Goal: Task Accomplishment & Management: Manage account settings

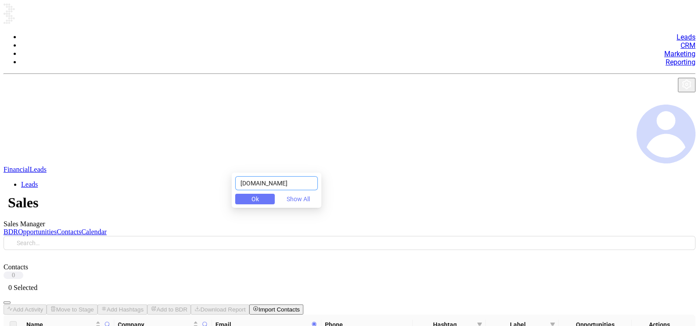
drag, startPoint x: 234, startPoint y: 183, endPoint x: 259, endPoint y: 188, distance: 25.0
click at [260, 189] on div "cmsr22insurancegroup.com Ok Show All" at bounding box center [277, 190] width 90 height 35
drag, startPoint x: 239, startPoint y: 179, endPoint x: 434, endPoint y: 222, distance: 199.9
click at [434, 222] on body "Leads CRM Marketing Reporting Financial Leads Leads Sales Sales Manager BDR Opp…" at bounding box center [350, 220] width 692 height 433
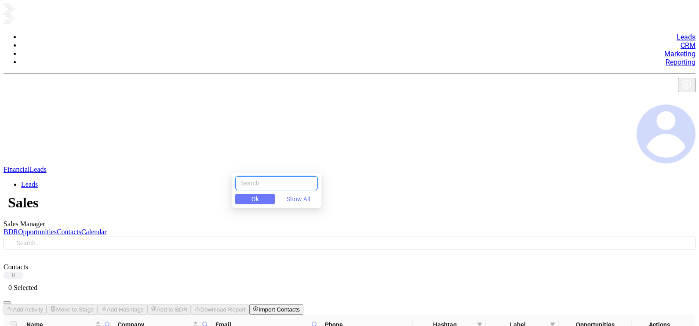
scroll to position [0, 0]
paste input "joinerins.com"
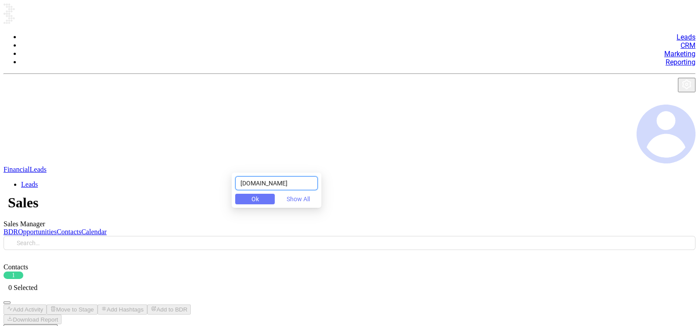
type input "joinerins.com"
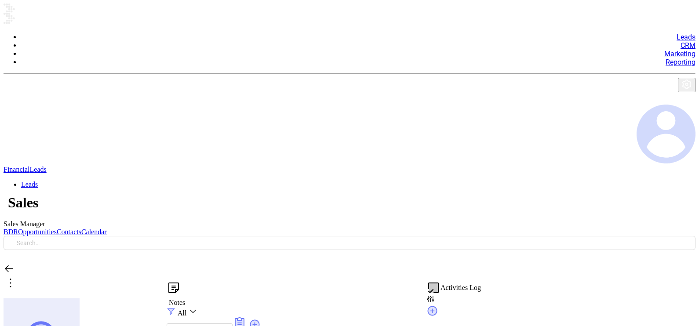
scroll to position [255, 0]
type input "[PERSON_NAME]"
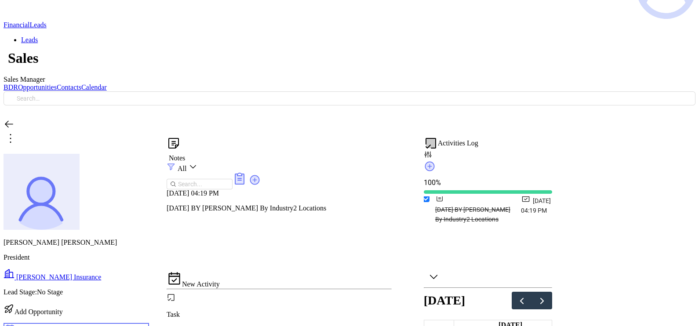
scroll to position [79, 0]
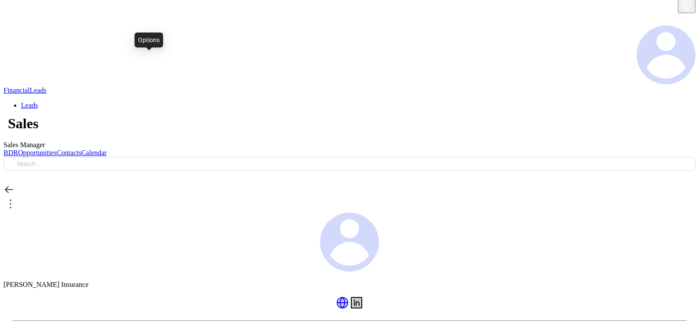
click at [18, 197] on icon at bounding box center [11, 204] width 14 height 14
click at [166, 78] on div "Edit" at bounding box center [157, 74] width 17 height 10
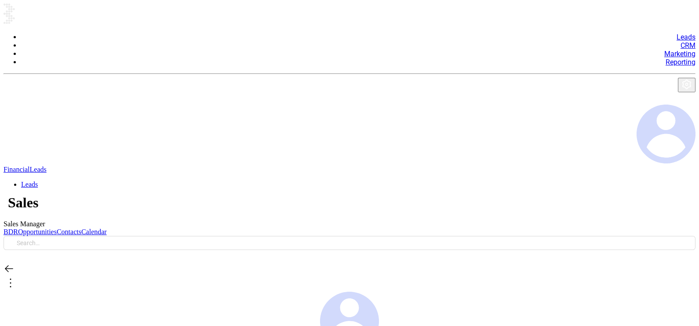
type input "Joiner Insurance"
type input "(601) 735-2871"
type input "https://joinerins.com/"
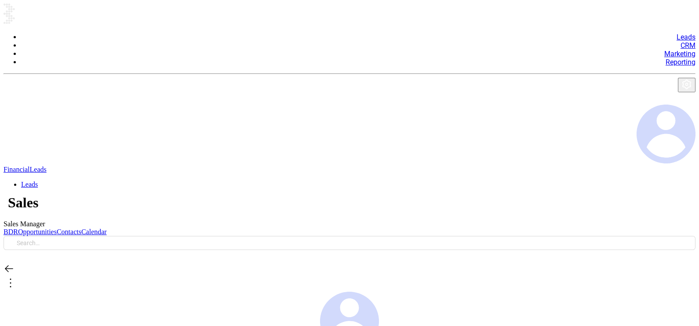
type input "22"
type input "Insurance"
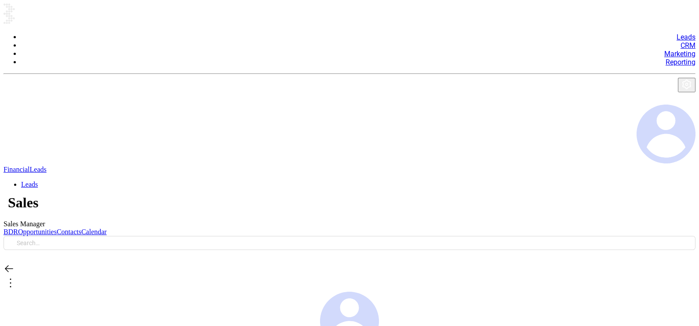
scroll to position [178, 0]
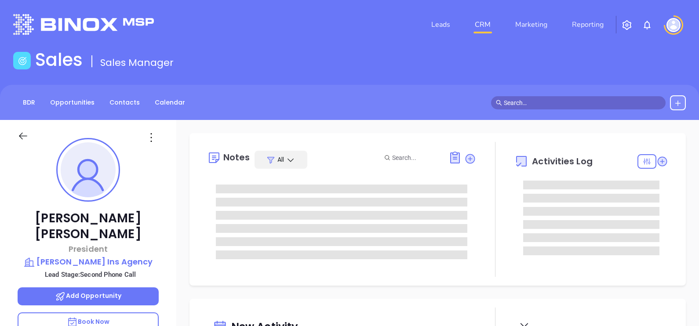
type input "[DATE]"
type input "[PERSON_NAME]"
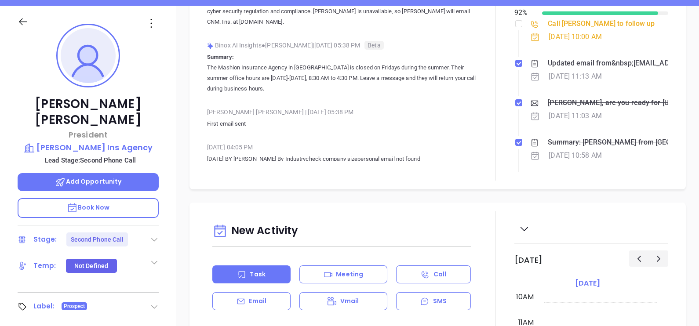
scroll to position [109, 0]
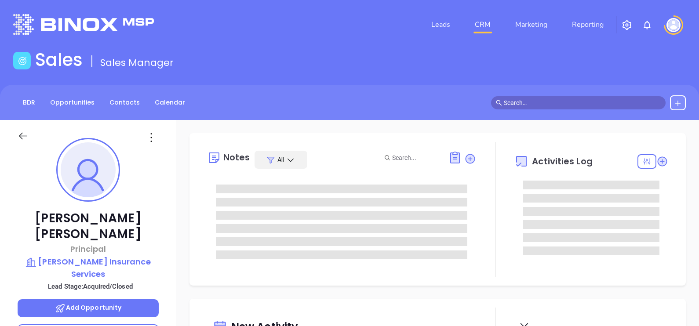
type input "[DATE]"
type input "[PERSON_NAME]"
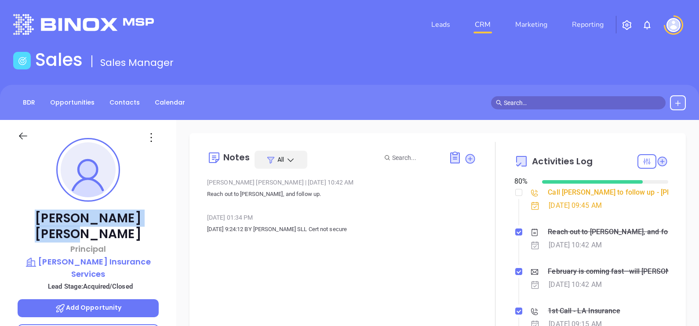
drag, startPoint x: 50, startPoint y: 210, endPoint x: 137, endPoint y: 207, distance: 87.1
click at [137, 207] on div "[PERSON_NAME] Principal [PERSON_NAME] Insurance Services Lead Stage: Acquired/C…" at bounding box center [88, 324] width 176 height 408
copy p "[PERSON_NAME]"
click at [68, 256] on p "[PERSON_NAME] Insurance Services" at bounding box center [88, 268] width 141 height 24
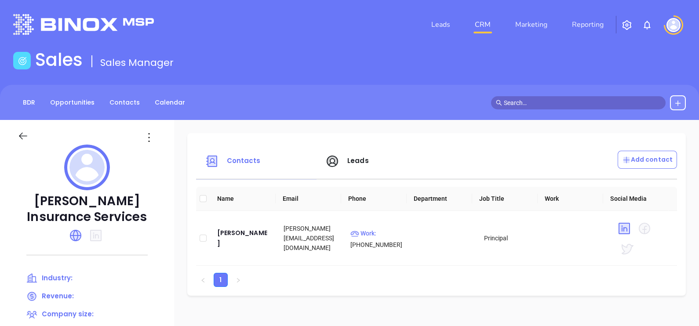
drag, startPoint x: 25, startPoint y: 195, endPoint x: 149, endPoint y: 211, distance: 124.2
click at [149, 211] on p "[PERSON_NAME] Insurance Services" at bounding box center [87, 209] width 139 height 32
copy p "[PERSON_NAME] Insurance Services"
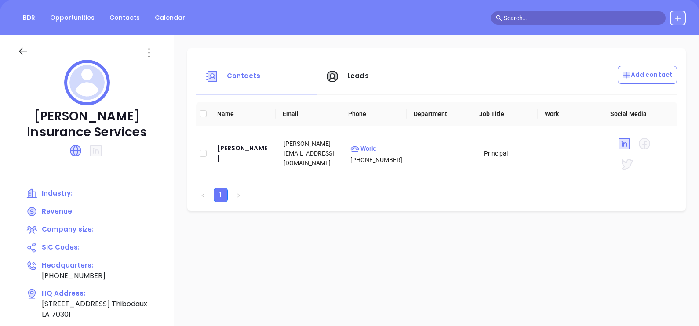
scroll to position [109, 0]
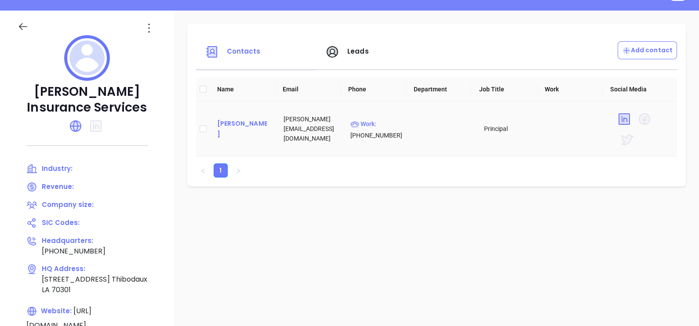
click at [246, 124] on div "[PERSON_NAME]" at bounding box center [243, 128] width 53 height 21
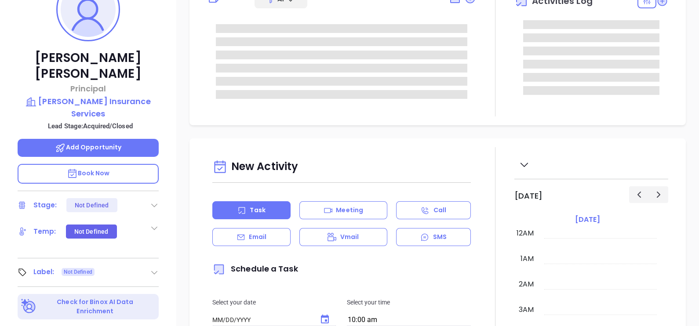
type input "[DATE]"
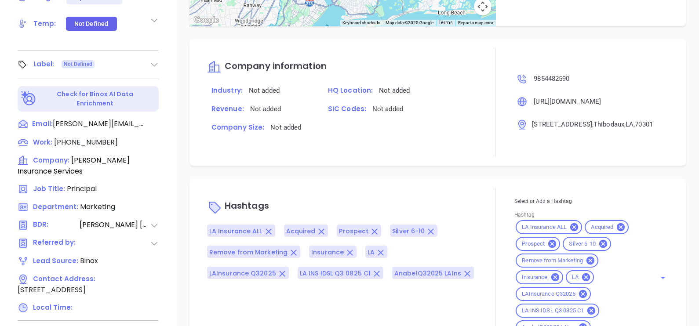
scroll to position [409, 0]
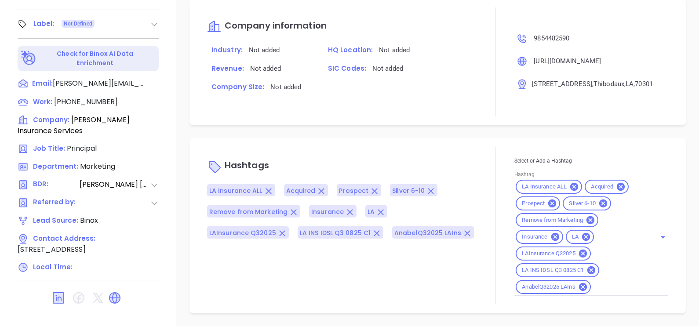
type input "[PERSON_NAME]"
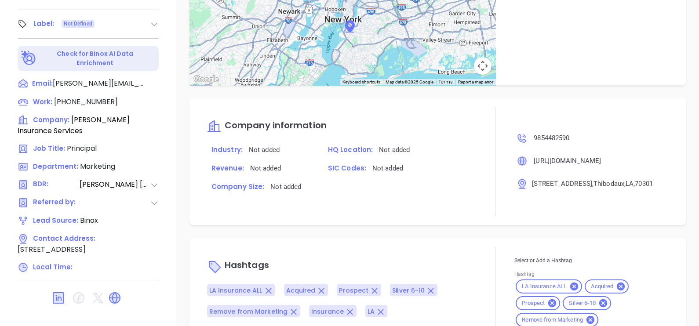
scroll to position [339, 0]
